Goal: Task Accomplishment & Management: Use online tool/utility

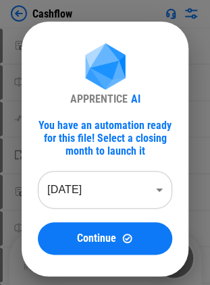
click at [103, 207] on body "Cashflow Move Or Copy Sheet pending... Rename Sheet pending... Reorder Sheet pe…" at bounding box center [105, 142] width 210 height 285
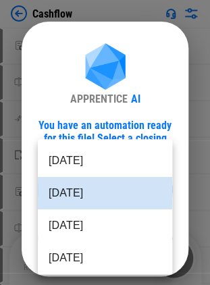
click at [86, 216] on li "Aug 2025" at bounding box center [105, 225] width 134 height 32
type input "********"
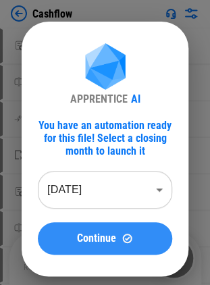
click at [108, 234] on span "Continue" at bounding box center [96, 238] width 39 height 11
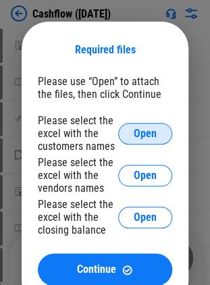
click at [143, 136] on span "Open" at bounding box center [145, 133] width 23 height 11
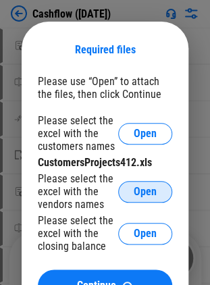
click at [127, 193] on button "Open" at bounding box center [145, 192] width 54 height 22
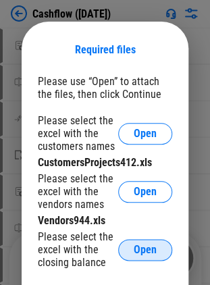
click at [130, 251] on button "Open" at bounding box center [145, 250] width 54 height 22
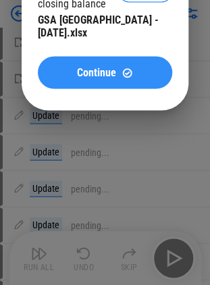
click at [95, 68] on span "Continue" at bounding box center [96, 72] width 39 height 11
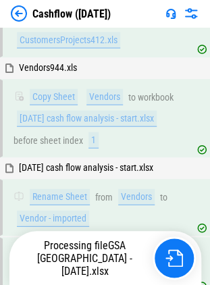
scroll to position [467, 0]
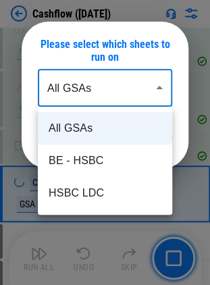
click at [92, 153] on li "BE - HSBC" at bounding box center [105, 161] width 134 height 32
type input "*********"
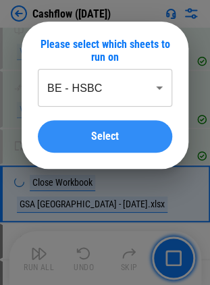
click at [88, 143] on button "Select" at bounding box center [105, 136] width 134 height 32
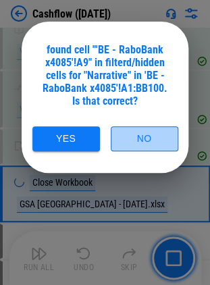
click at [127, 139] on button "No" at bounding box center [145, 138] width 68 height 25
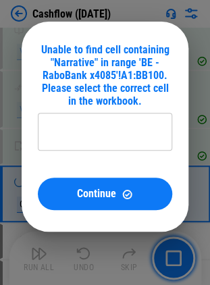
type input "**********"
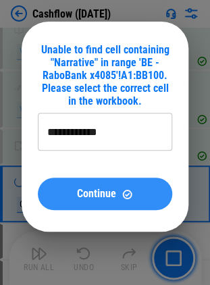
click at [84, 185] on button "Continue" at bounding box center [105, 194] width 134 height 32
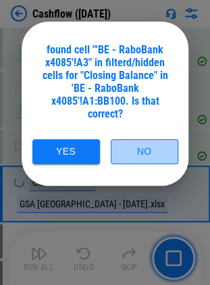
click at [128, 159] on button "No" at bounding box center [145, 151] width 68 height 25
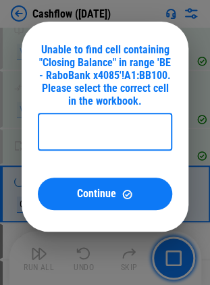
type input "**********"
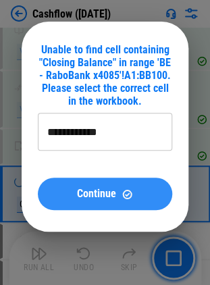
click at [69, 189] on div "Continue" at bounding box center [105, 193] width 102 height 11
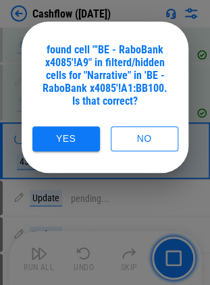
scroll to position [803, 0]
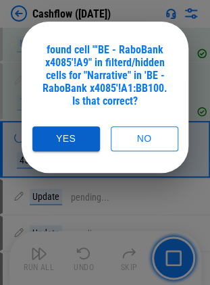
click at [73, 141] on button "Yes" at bounding box center [66, 138] width 68 height 25
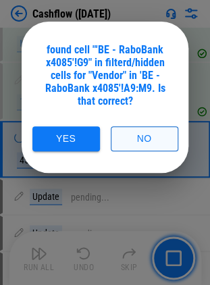
click at [132, 140] on button "No" at bounding box center [145, 138] width 68 height 25
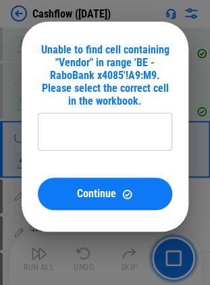
type input "**********"
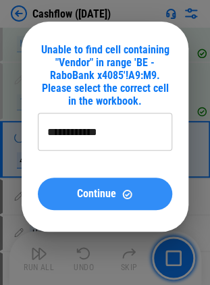
click at [108, 193] on span "Continue" at bounding box center [96, 193] width 39 height 11
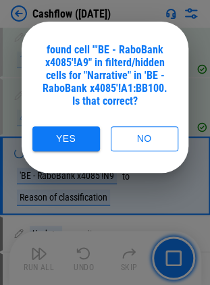
scroll to position [871, 0]
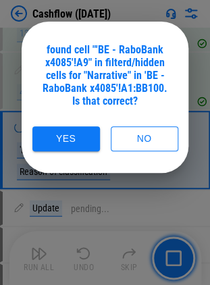
click at [177, 264] on div at bounding box center [105, 142] width 210 height 285
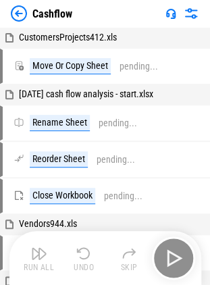
click at [171, 255] on div "Run All Undo Skip" at bounding box center [107, 257] width 178 height 43
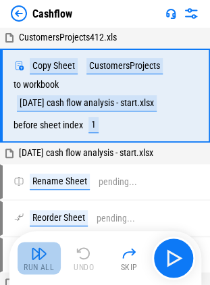
click at [41, 261] on img "button" at bounding box center [39, 253] width 16 height 16
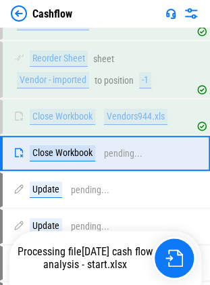
scroll to position [504, 0]
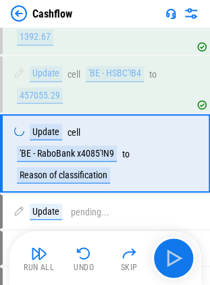
scroll to position [871, 0]
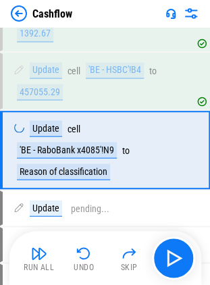
click at [23, 16] on img at bounding box center [19, 13] width 16 height 16
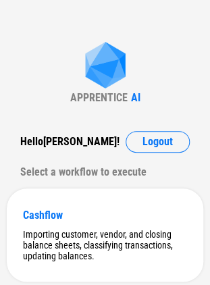
scroll to position [40, 0]
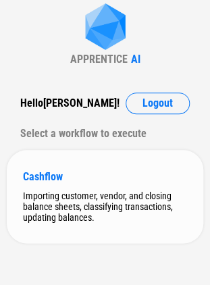
click at [90, 184] on div "Cashflow Importing customer, vendor, and closing balance sheets, classifying tr…" at bounding box center [105, 196] width 197 height 93
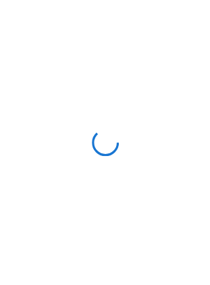
scroll to position [0, 0]
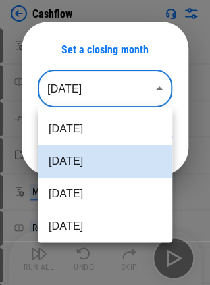
click at [103, 91] on body "Cashflow Move Or Copy Sheet pending... Rename Sheet pending... Reorder Sheet pe…" at bounding box center [105, 142] width 210 height 285
click at [84, 193] on li "Aug 2025" at bounding box center [105, 194] width 134 height 32
type input "********"
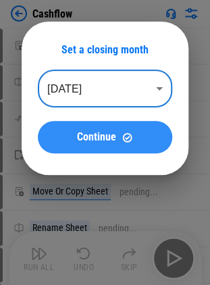
click at [124, 129] on button "Continue" at bounding box center [105, 137] width 134 height 32
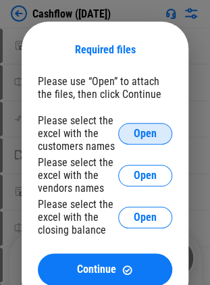
click at [147, 136] on span "Open" at bounding box center [145, 133] width 23 height 11
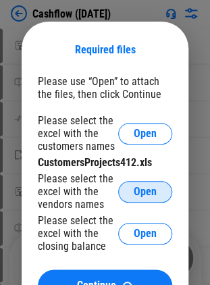
click at [132, 188] on button "Open" at bounding box center [145, 192] width 54 height 22
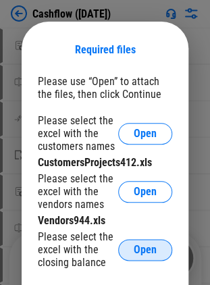
click at [132, 246] on button "Open" at bounding box center [145, 250] width 54 height 22
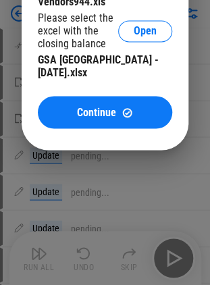
scroll to position [218, 0]
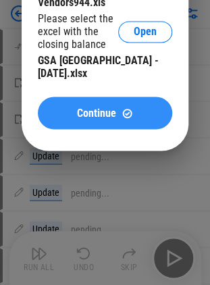
click at [88, 107] on span "Continue" at bounding box center [96, 112] width 39 height 11
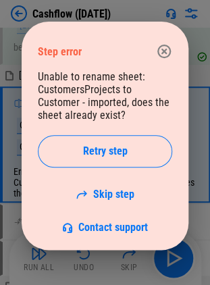
scroll to position [79, 0]
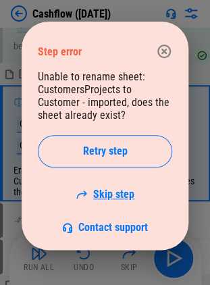
click at [108, 199] on link "Skip step" at bounding box center [105, 194] width 59 height 13
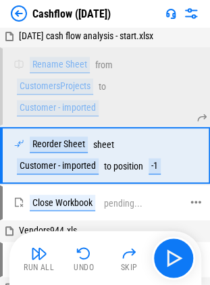
scroll to position [128, 0]
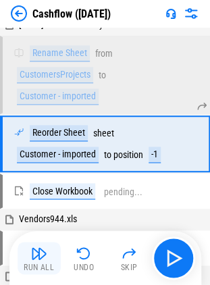
click at [32, 274] on button "Run All" at bounding box center [39, 258] width 43 height 32
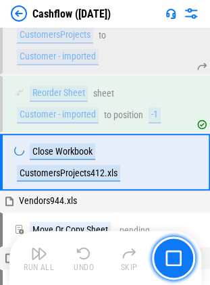
scroll to position [186, 0]
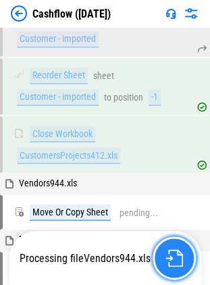
click at [170, 259] on img "button" at bounding box center [175, 258] width 18 height 18
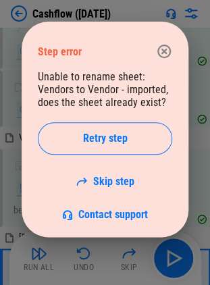
scroll to position [377, 0]
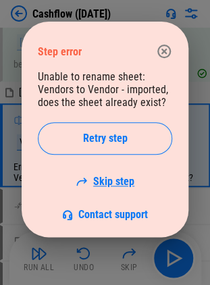
click at [120, 177] on link "Skip step" at bounding box center [105, 181] width 59 height 13
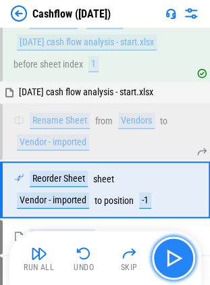
click at [172, 251] on img "button" at bounding box center [174, 258] width 22 height 22
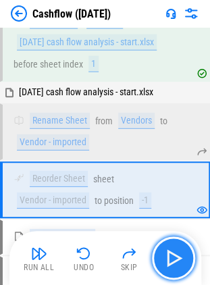
click at [172, 251] on img "button" at bounding box center [174, 258] width 22 height 22
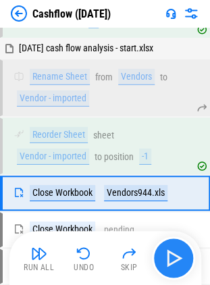
scroll to position [467, 0]
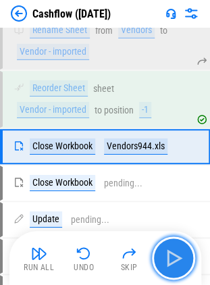
click at [172, 251] on img "button" at bounding box center [174, 258] width 22 height 22
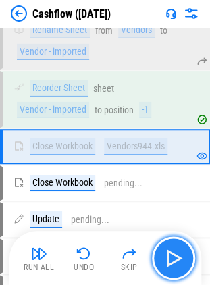
click at [172, 251] on img "button" at bounding box center [174, 258] width 22 height 22
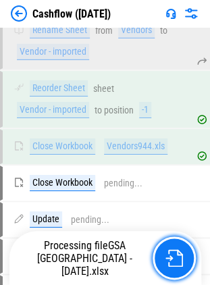
click at [172, 251] on img "button" at bounding box center [175, 258] width 18 height 18
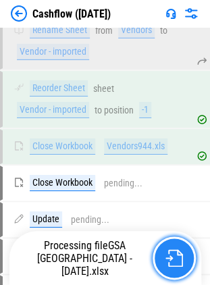
click at [172, 251] on img "button" at bounding box center [175, 258] width 18 height 18
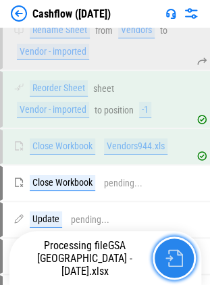
click at [172, 251] on img "button" at bounding box center [175, 258] width 18 height 18
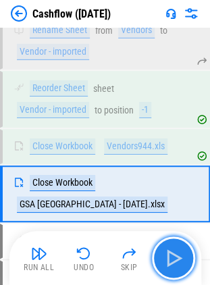
click at [172, 251] on img "button" at bounding box center [174, 258] width 22 height 22
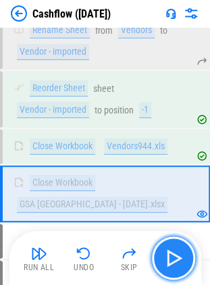
click at [172, 251] on img "button" at bounding box center [174, 258] width 22 height 22
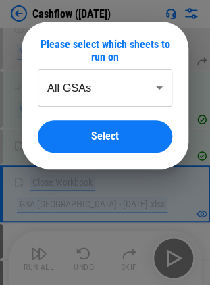
click at [78, 13] on div "Please select which sheets to run on All GSAs ******** ​ Select" at bounding box center [105, 95] width 210 height 190
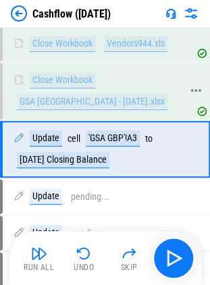
scroll to position [572, 0]
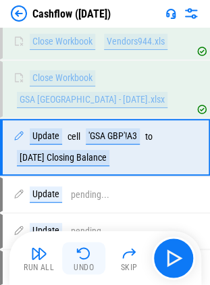
click at [91, 261] on button "Undo" at bounding box center [83, 258] width 43 height 32
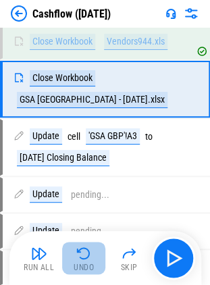
click at [91, 261] on button "Undo" at bounding box center [83, 258] width 43 height 32
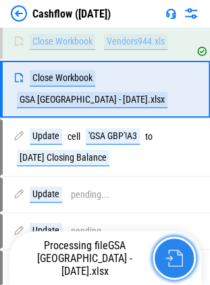
click at [159, 251] on button "button" at bounding box center [174, 257] width 43 height 43
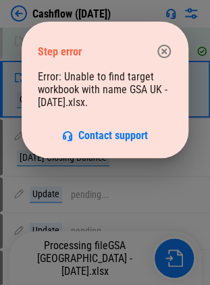
click at [157, 51] on icon "button" at bounding box center [164, 52] width 14 height 14
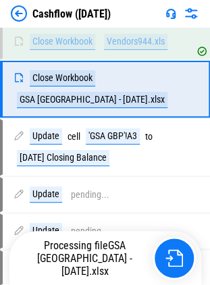
click at [19, 15] on img at bounding box center [19, 13] width 16 height 16
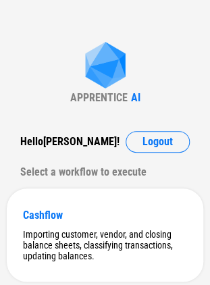
scroll to position [40, 0]
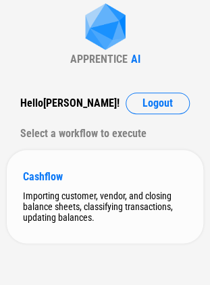
click at [62, 197] on div "Importing customer, vendor, and closing balance sheets, classifying transaction…" at bounding box center [105, 206] width 164 height 32
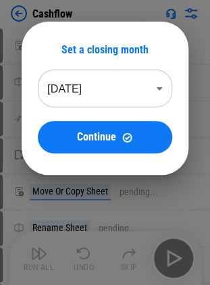
click at [126, 97] on body "Cashflow Move Or Copy Sheet pending... Rename Sheet pending... Reorder Sheet pe…" at bounding box center [105, 142] width 210 height 285
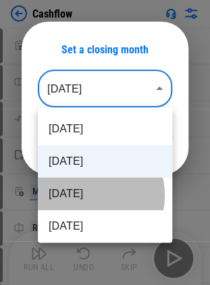
click at [83, 195] on li "Aug 2025" at bounding box center [105, 194] width 134 height 32
type input "********"
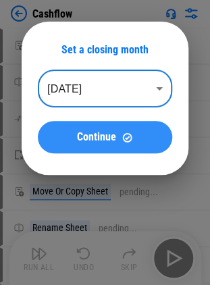
click at [101, 149] on button "Continue" at bounding box center [105, 137] width 134 height 32
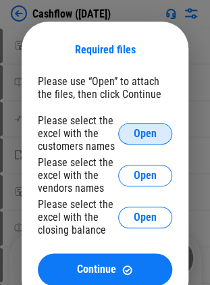
click at [127, 130] on button "Open" at bounding box center [145, 134] width 54 height 22
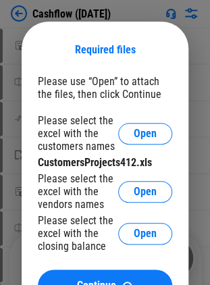
click at [134, 181] on div "Please select the excel with the vendors names Open" at bounding box center [105, 191] width 134 height 39
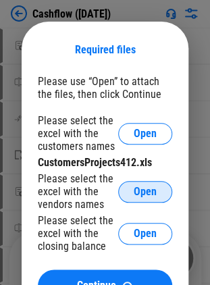
click at [138, 188] on span "Open" at bounding box center [145, 191] width 23 height 11
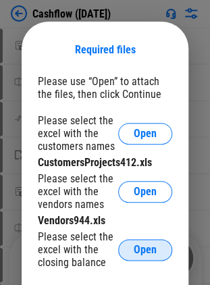
click at [140, 249] on span "Open" at bounding box center [145, 250] width 23 height 11
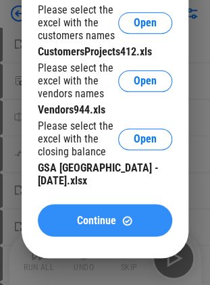
click at [101, 220] on button "Continue" at bounding box center [105, 220] width 134 height 32
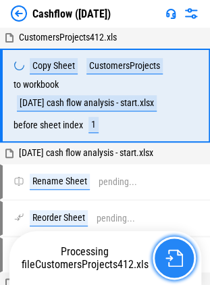
click at [162, 255] on button "button" at bounding box center [174, 257] width 43 height 43
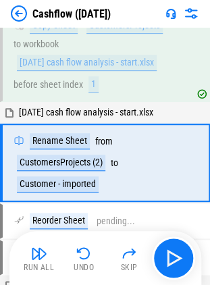
scroll to position [59, 0]
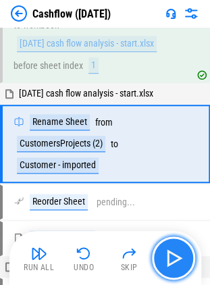
click at [162, 255] on button "button" at bounding box center [173, 257] width 43 height 43
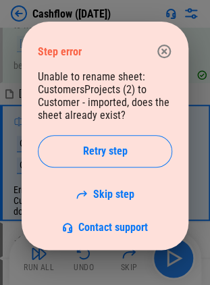
click at [162, 255] on div "Step error Unable to rename sheet: CustomersProjects (2) to Customer - imported…" at bounding box center [105, 136] width 210 height 272
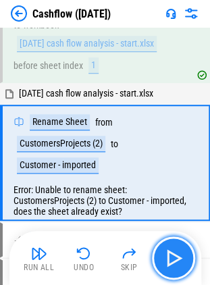
click at [160, 258] on button "button" at bounding box center [173, 257] width 43 height 43
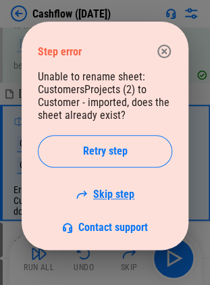
click at [106, 195] on link "Skip step" at bounding box center [105, 194] width 59 height 13
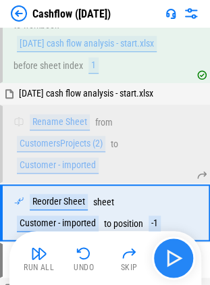
scroll to position [128, 0]
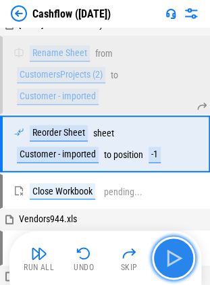
click at [176, 257] on img "button" at bounding box center [174, 258] width 22 height 22
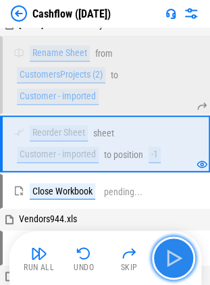
click at [172, 253] on img "button" at bounding box center [174, 258] width 22 height 22
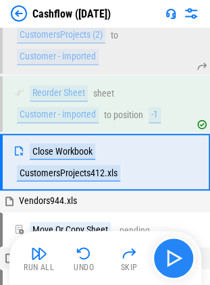
scroll to position [186, 0]
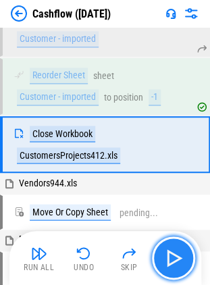
click at [172, 253] on img "button" at bounding box center [174, 258] width 22 height 22
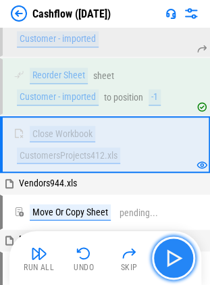
click at [172, 253] on img "button" at bounding box center [174, 258] width 22 height 22
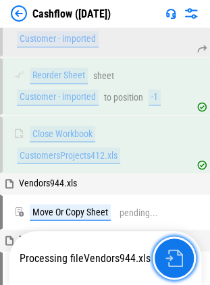
click at [172, 253] on img "button" at bounding box center [175, 258] width 18 height 18
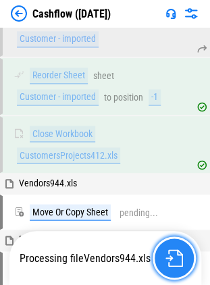
click at [172, 253] on img "button" at bounding box center [175, 258] width 18 height 18
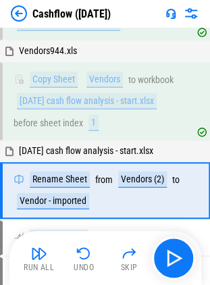
scroll to position [363, 0]
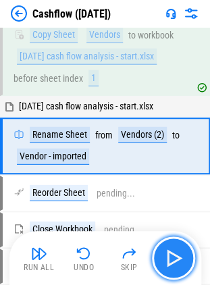
click at [172, 253] on img "button" at bounding box center [174, 258] width 22 height 22
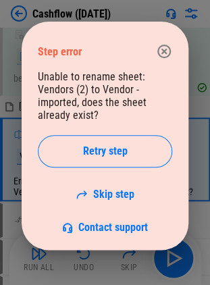
click at [108, 185] on div "Unable to rename sheet: Vendors (2) to Vendor - imported, does the sheet alread…" at bounding box center [105, 151] width 134 height 163
click at [109, 189] on link "Skip step" at bounding box center [105, 194] width 59 height 13
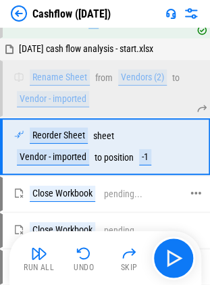
scroll to position [466, 0]
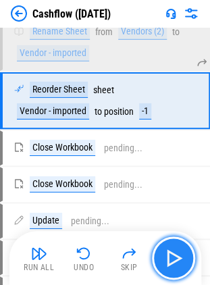
click at [164, 264] on img "button" at bounding box center [174, 258] width 22 height 22
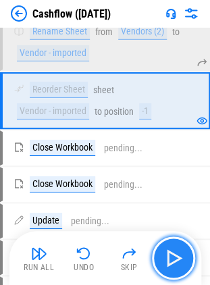
click at [169, 257] on img "button" at bounding box center [174, 258] width 22 height 22
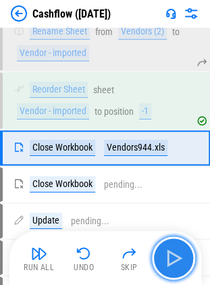
click at [170, 261] on img "button" at bounding box center [174, 258] width 22 height 22
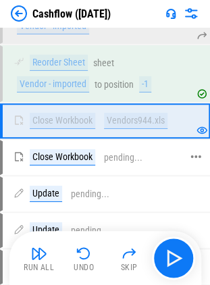
scroll to position [493, 0]
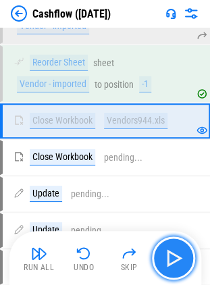
click at [173, 257] on img "button" at bounding box center [174, 258] width 22 height 22
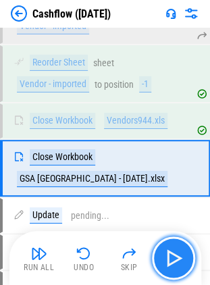
drag, startPoint x: 163, startPoint y: 257, endPoint x: 172, endPoint y: 257, distance: 9.5
click at [172, 257] on img "button" at bounding box center [174, 258] width 22 height 22
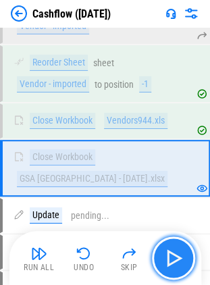
click at [182, 266] on img "button" at bounding box center [174, 258] width 22 height 22
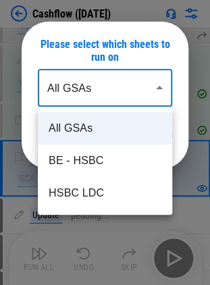
click at [91, 169] on li "BE - HSBC" at bounding box center [105, 161] width 134 height 32
type input "*********"
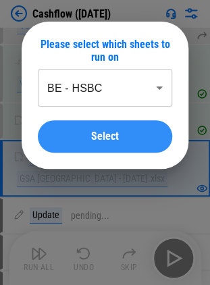
click at [96, 141] on span "Select" at bounding box center [105, 136] width 28 height 11
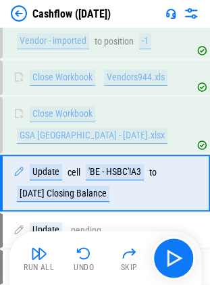
scroll to position [572, 0]
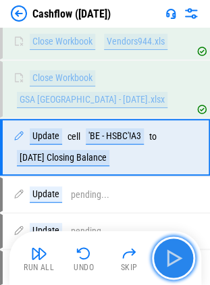
click at [169, 253] on img "button" at bounding box center [174, 258] width 22 height 22
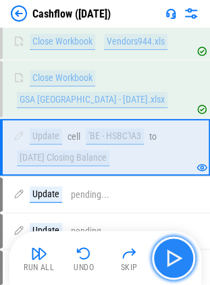
click at [169, 253] on img "button" at bounding box center [174, 258] width 22 height 22
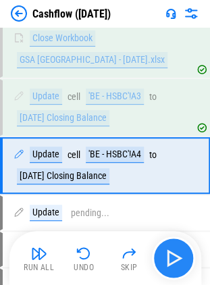
scroll to position [630, 0]
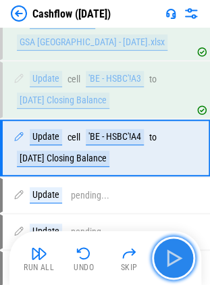
click at [169, 253] on img "button" at bounding box center [174, 258] width 22 height 22
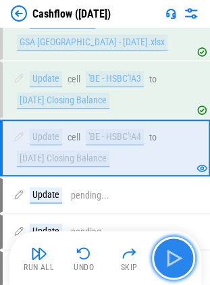
click at [169, 253] on img "button" at bounding box center [174, 258] width 22 height 22
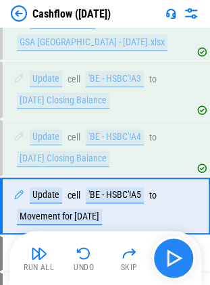
scroll to position [688, 0]
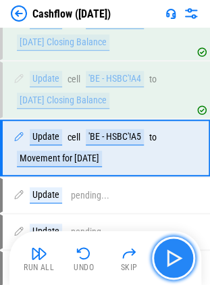
click at [169, 253] on img "button" at bounding box center [174, 258] width 22 height 22
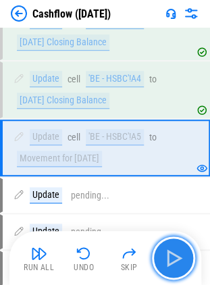
click at [169, 253] on img "button" at bounding box center [174, 258] width 22 height 22
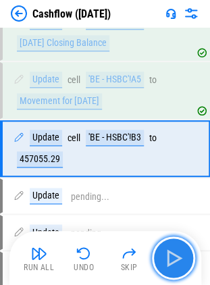
click at [169, 253] on img "button" at bounding box center [174, 258] width 22 height 22
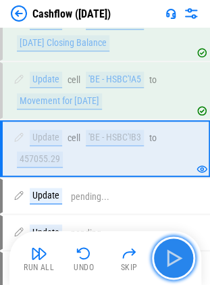
click at [169, 253] on img "button" at bounding box center [174, 258] width 22 height 22
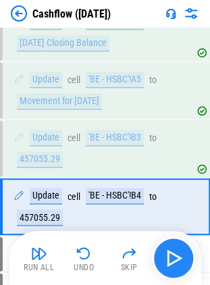
scroll to position [803, 0]
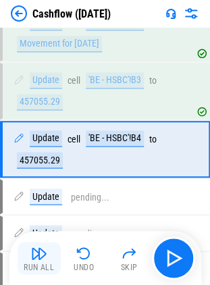
click at [42, 261] on button "Run All" at bounding box center [39, 258] width 43 height 32
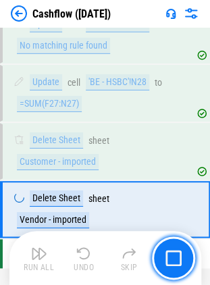
scroll to position [1132, 0]
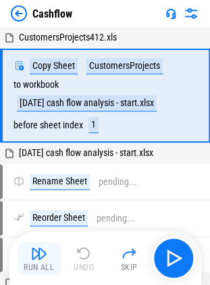
click at [31, 248] on img "button" at bounding box center [39, 253] width 16 height 16
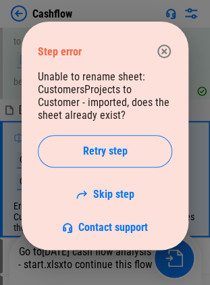
scroll to position [79, 0]
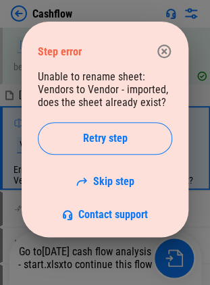
scroll to position [377, 0]
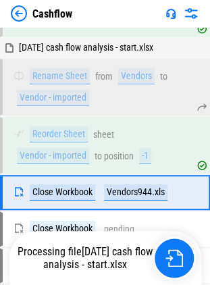
scroll to position [467, 0]
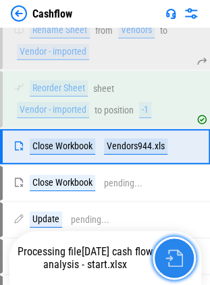
click at [172, 251] on img "button" at bounding box center [175, 258] width 18 height 18
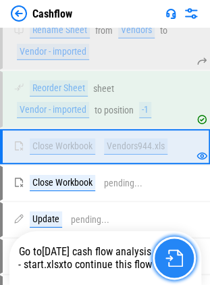
click at [172, 251] on img "button" at bounding box center [175, 258] width 18 height 18
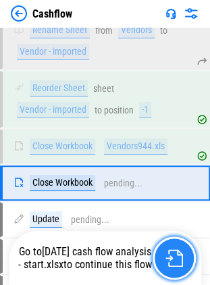
click at [172, 251] on img "button" at bounding box center [175, 258] width 18 height 18
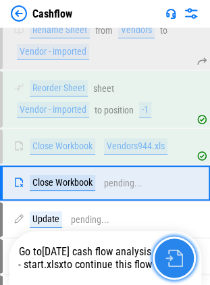
click at [172, 251] on img "button" at bounding box center [175, 258] width 18 height 18
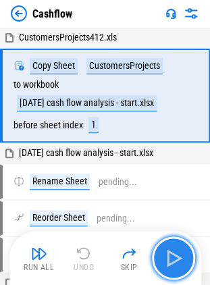
click at [177, 251] on img "button" at bounding box center [174, 258] width 22 height 22
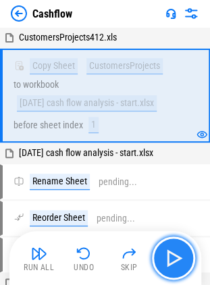
click at [162, 255] on button "button" at bounding box center [173, 257] width 43 height 43
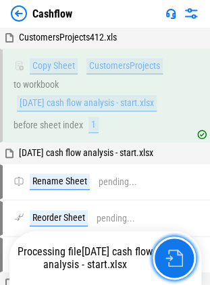
click at [162, 255] on button "button" at bounding box center [174, 257] width 43 height 43
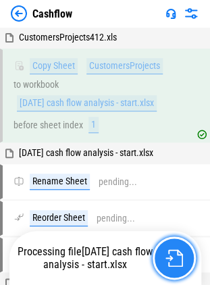
click at [162, 255] on button "button" at bounding box center [174, 257] width 43 height 43
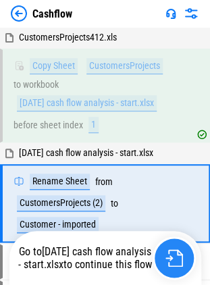
scroll to position [59, 0]
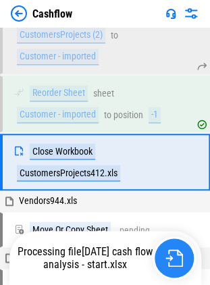
scroll to position [186, 0]
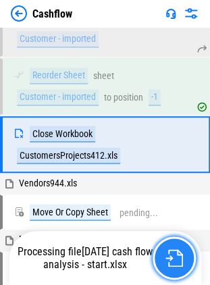
click at [172, 253] on img "button" at bounding box center [175, 258] width 18 height 18
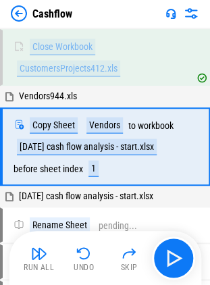
scroll to position [274, 0]
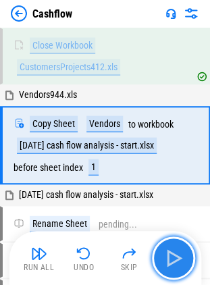
click at [172, 253] on img "button" at bounding box center [174, 258] width 22 height 22
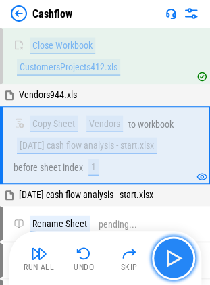
click at [172, 253] on img "button" at bounding box center [174, 258] width 22 height 22
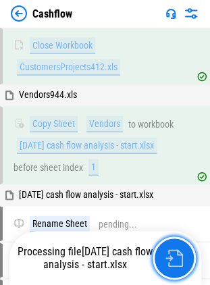
click at [172, 253] on img "button" at bounding box center [175, 258] width 18 height 18
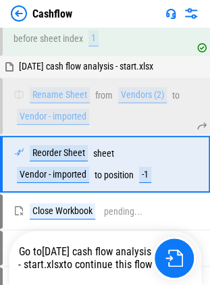
scroll to position [420, 0]
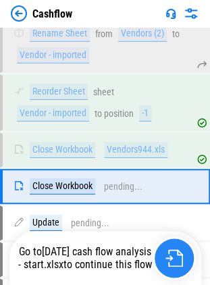
scroll to position [504, 0]
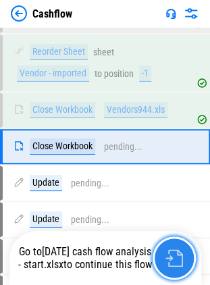
click at [172, 257] on img "button" at bounding box center [175, 258] width 18 height 18
